Goal: Book appointment/travel/reservation

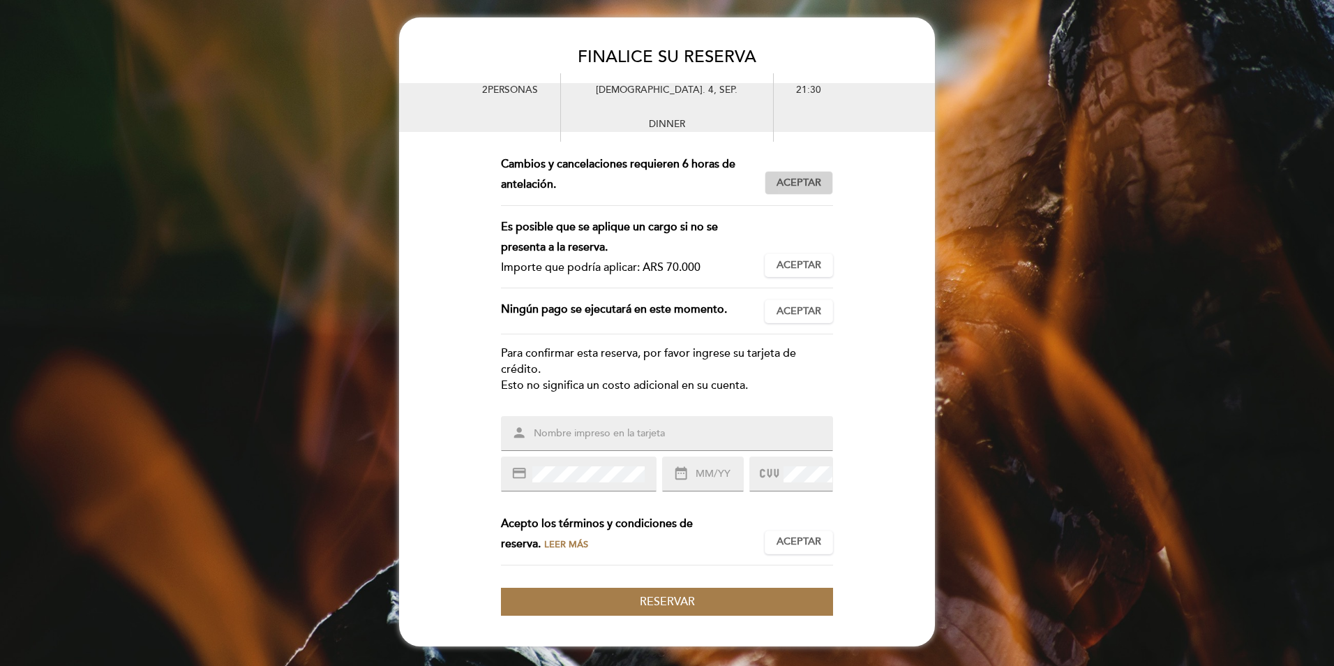
click at [810, 188] on span "Aceptar" at bounding box center [799, 183] width 45 height 15
click at [811, 264] on span "Aceptar" at bounding box center [799, 265] width 45 height 15
click at [800, 313] on span "Aceptar" at bounding box center [799, 311] width 45 height 15
click at [554, 434] on input "text" at bounding box center [683, 434] width 303 height 16
type input "[PERSON_NAME]"
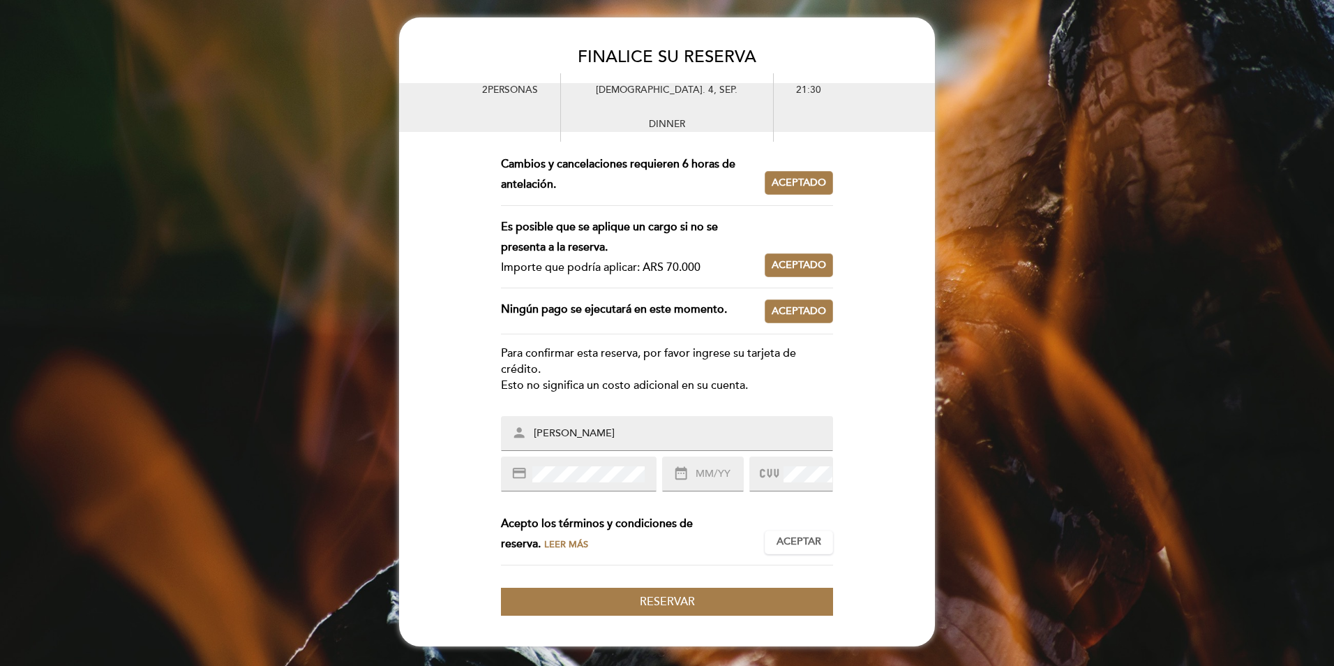
click at [519, 475] on icon "credit_card" at bounding box center [519, 472] width 15 height 15
click at [674, 477] on icon "date_range" at bounding box center [680, 472] width 15 height 15
click at [700, 479] on input "text" at bounding box center [718, 474] width 49 height 16
type input "12/25"
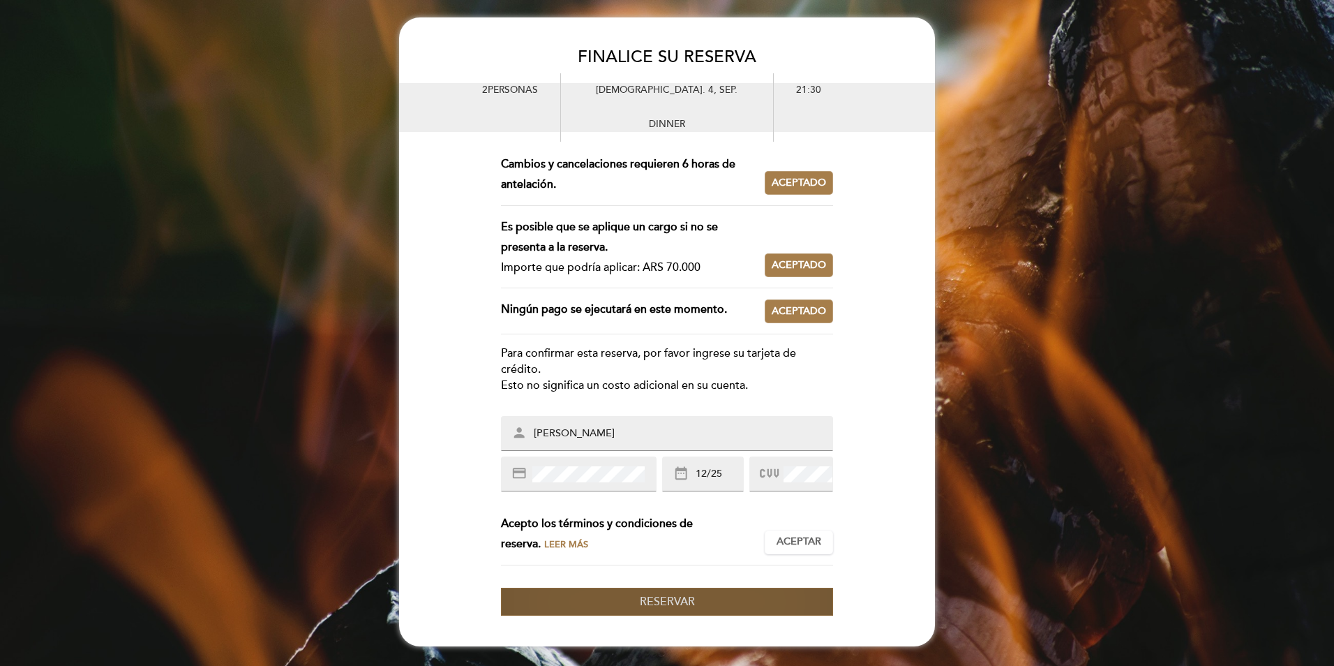
click at [648, 604] on span "Reservar" at bounding box center [667, 602] width 55 height 14
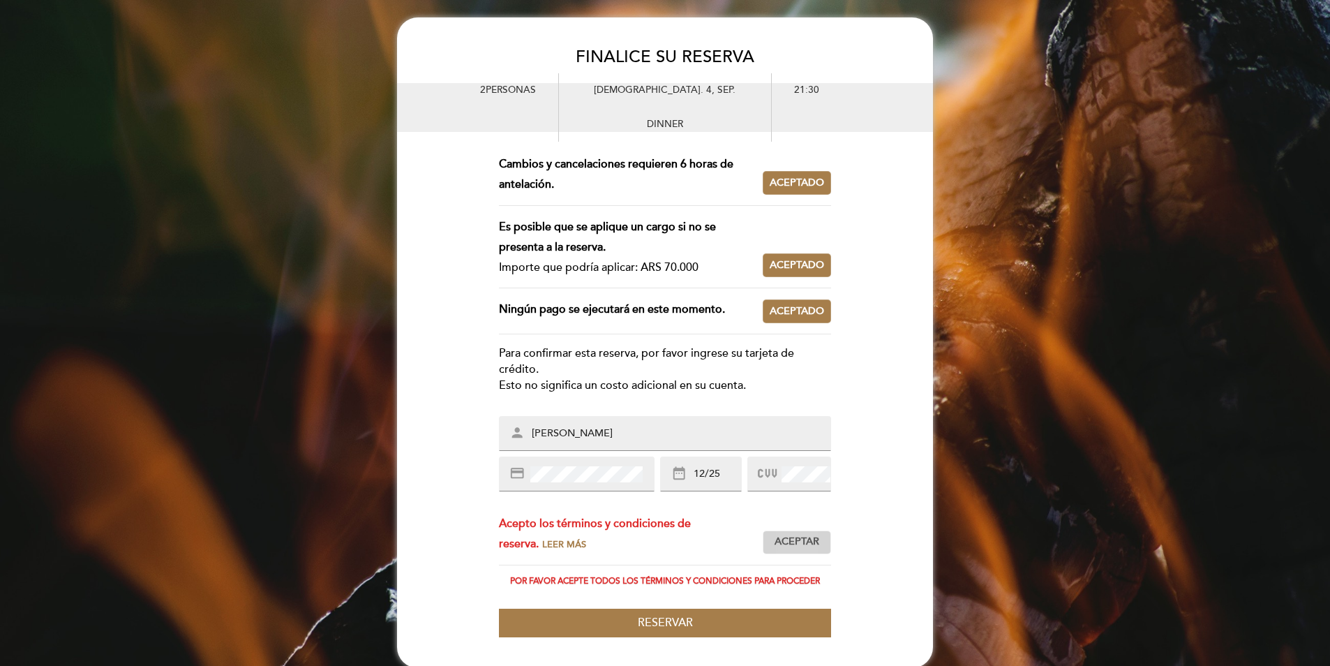
click at [780, 544] on span "Aceptar" at bounding box center [797, 542] width 45 height 15
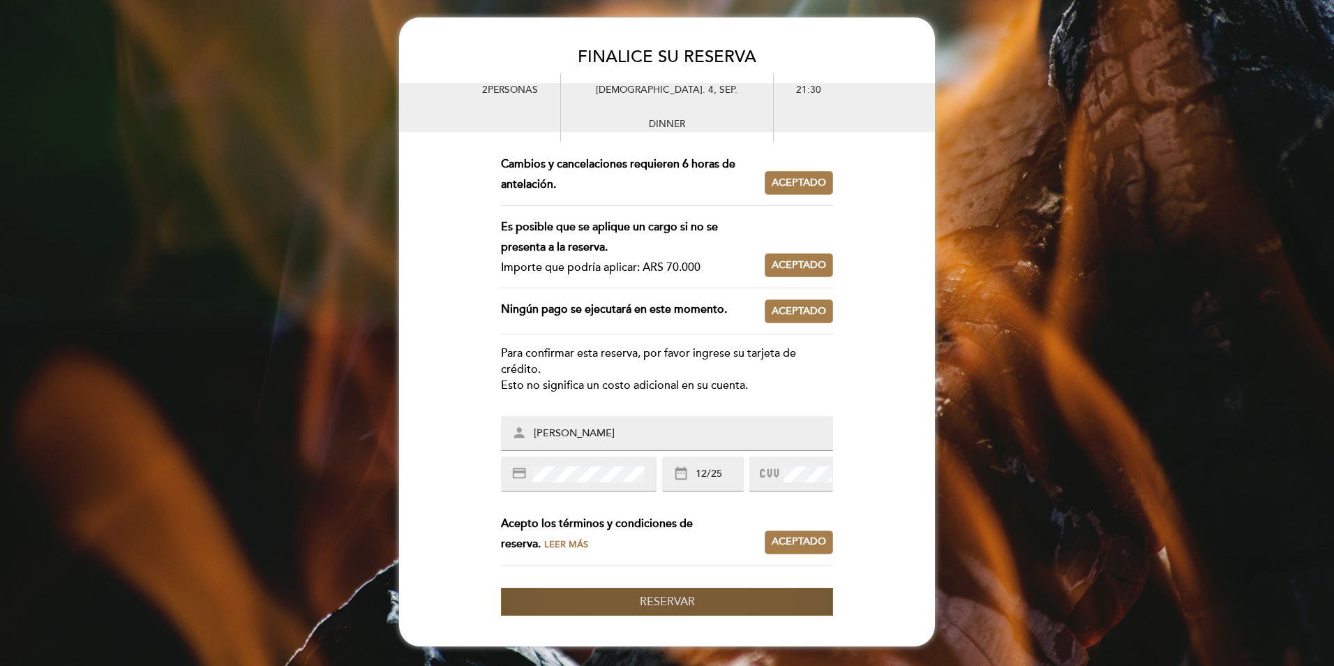
click at [731, 602] on button "Reservar" at bounding box center [667, 602] width 332 height 29
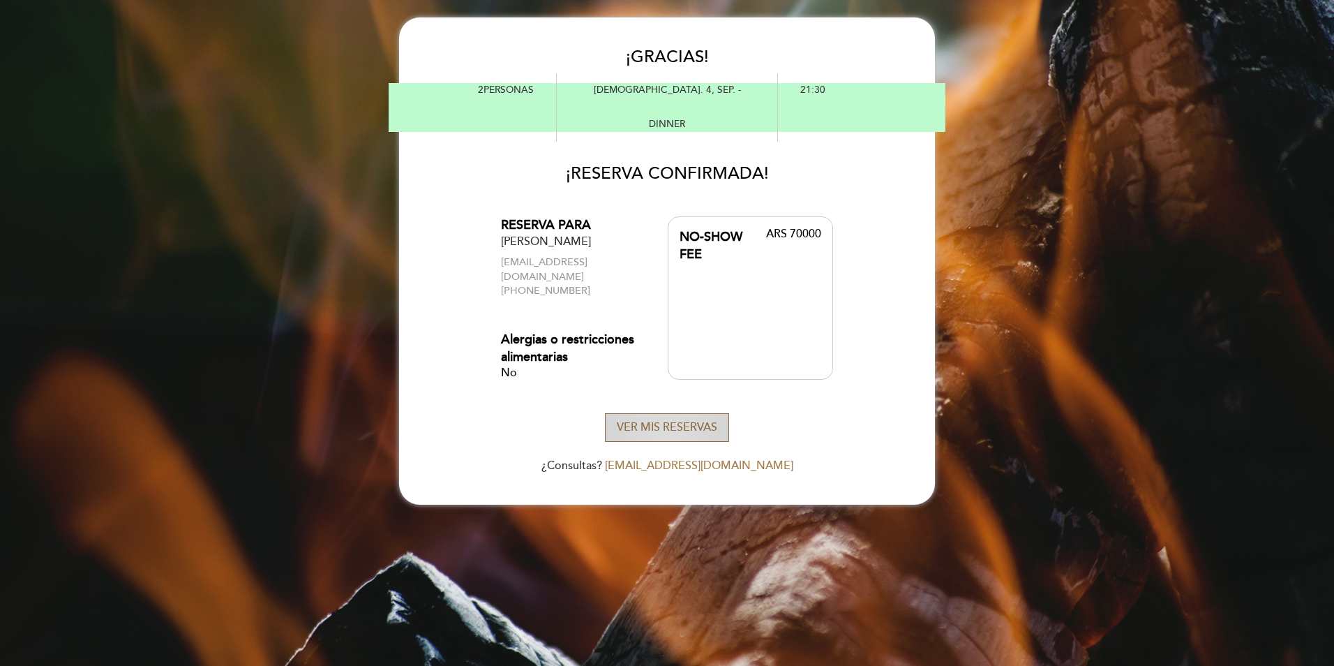
click at [679, 417] on button "VER MIS RESERVAS" at bounding box center [667, 427] width 124 height 29
select select "es"
